Goal: Task Accomplishment & Management: Use online tool/utility

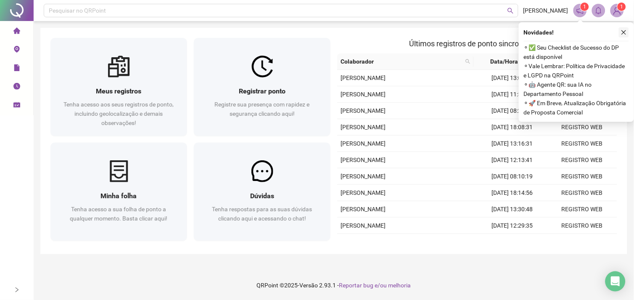
click at [624, 34] on icon "close" at bounding box center [624, 32] width 6 height 6
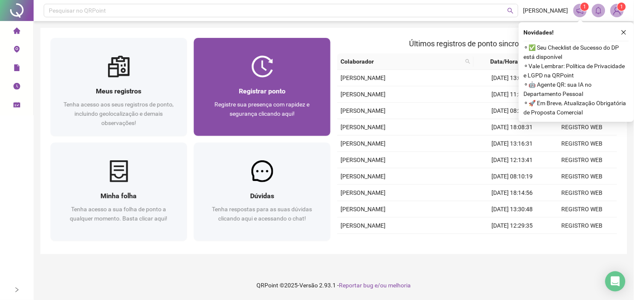
click at [267, 67] on img at bounding box center [262, 67] width 22 height 22
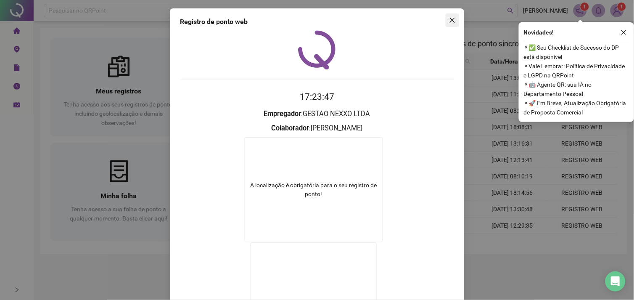
click at [446, 21] on span "Close" at bounding box center [452, 20] width 13 height 7
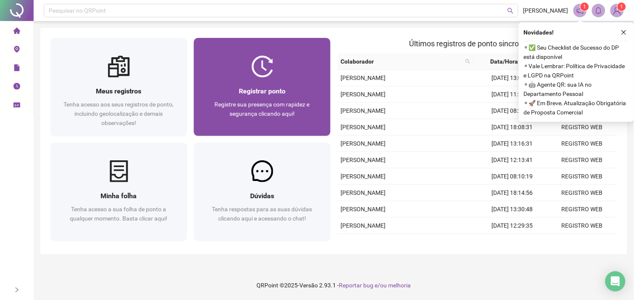
click at [250, 81] on div "Registrar ponto Registre sua presença com rapidez e segurança clicando aqui!" at bounding box center [262, 106] width 137 height 58
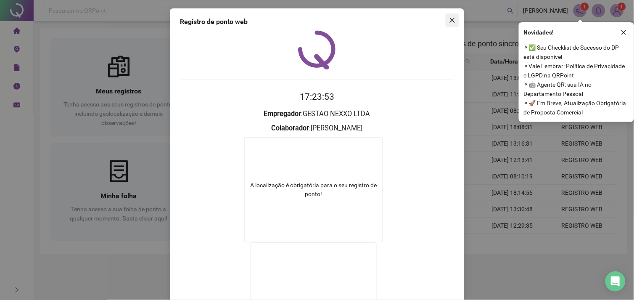
click at [450, 22] on icon "close" at bounding box center [452, 20] width 7 height 7
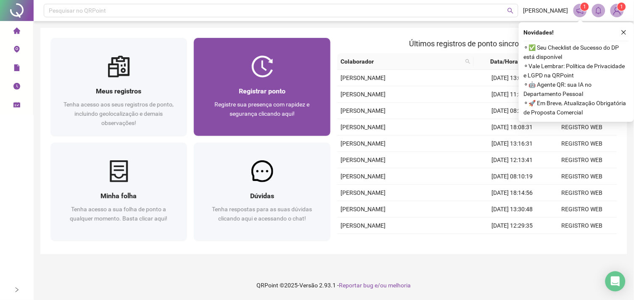
click at [283, 97] on div "Registrar ponto Registre sua presença com rapidez e segurança clicando aqui!" at bounding box center [262, 107] width 116 height 42
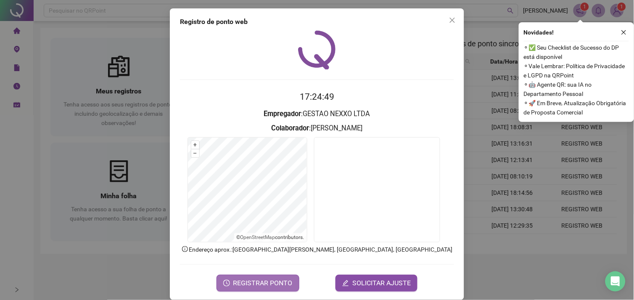
click at [253, 279] on span "REGISTRAR PONTO" at bounding box center [262, 283] width 59 height 10
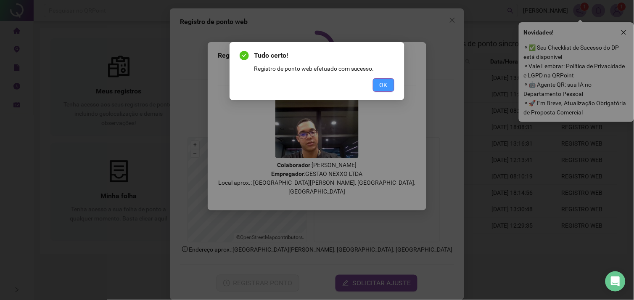
click at [383, 85] on span "OK" at bounding box center [384, 84] width 8 height 9
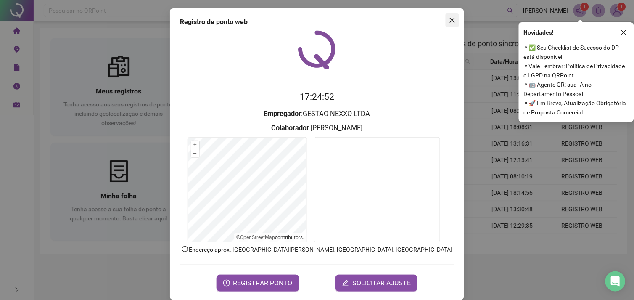
click at [449, 19] on icon "close" at bounding box center [452, 20] width 7 height 7
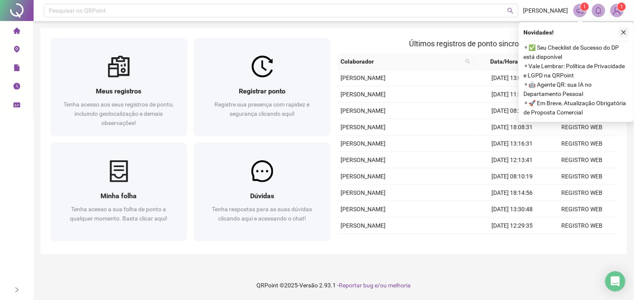
click at [625, 34] on icon "close" at bounding box center [624, 32] width 6 height 6
